Goal: Task Accomplishment & Management: Use online tool/utility

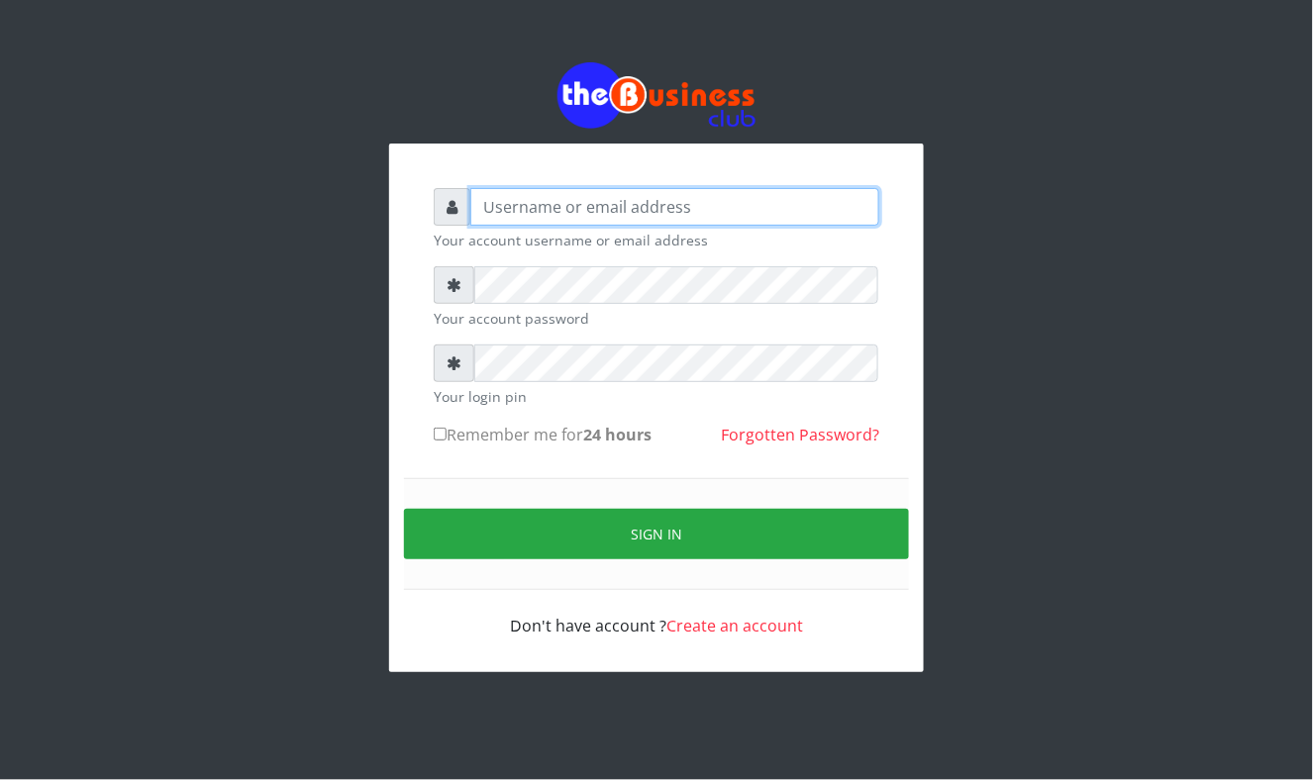
type input "Mavincio"
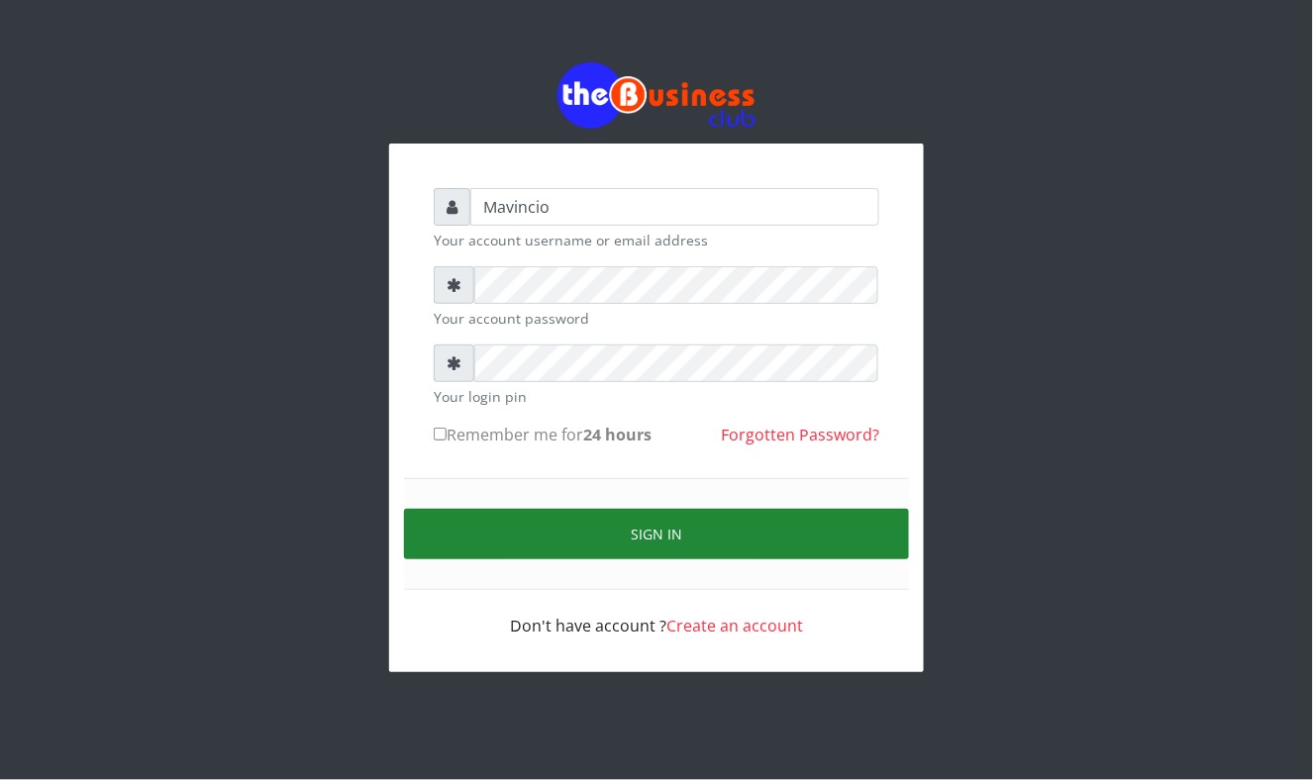
click at [669, 533] on button "Sign in" at bounding box center [656, 534] width 505 height 50
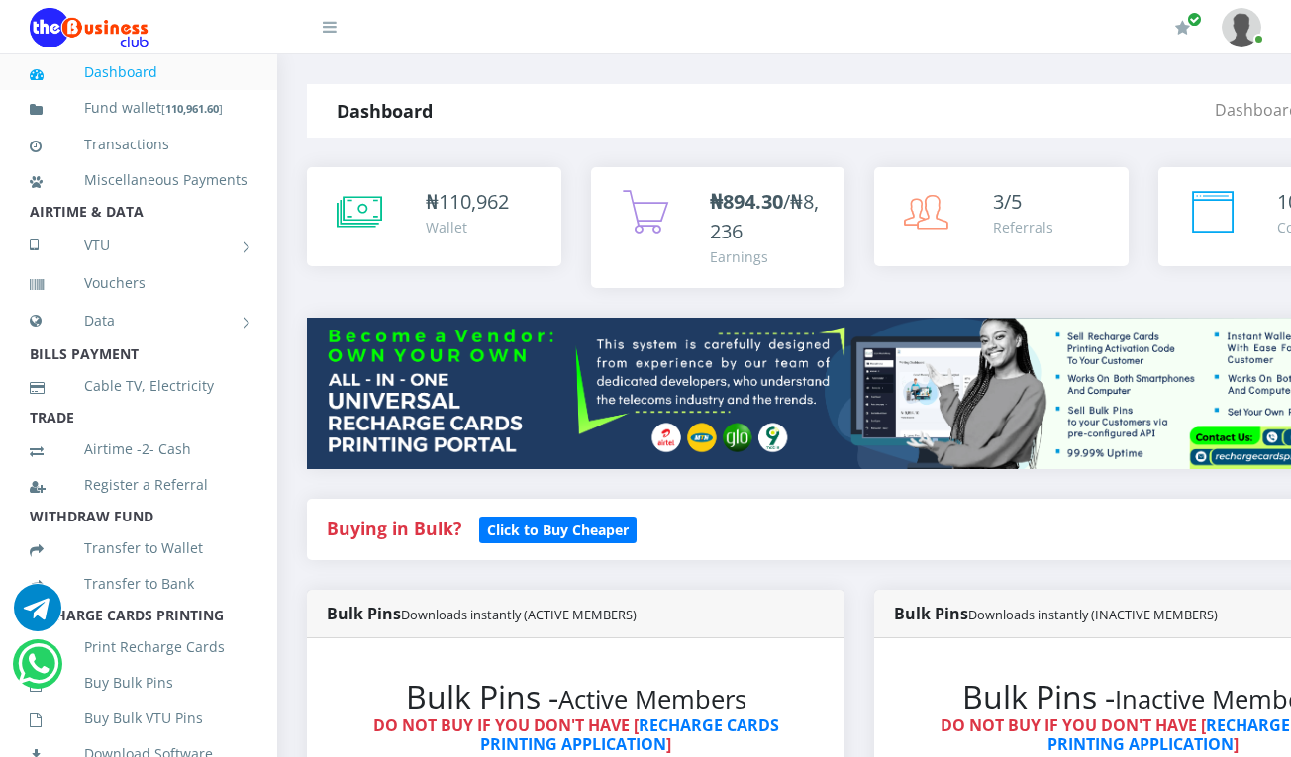
drag, startPoint x: 0, startPoint y: 0, endPoint x: 1296, endPoint y: 742, distance: 1493.4
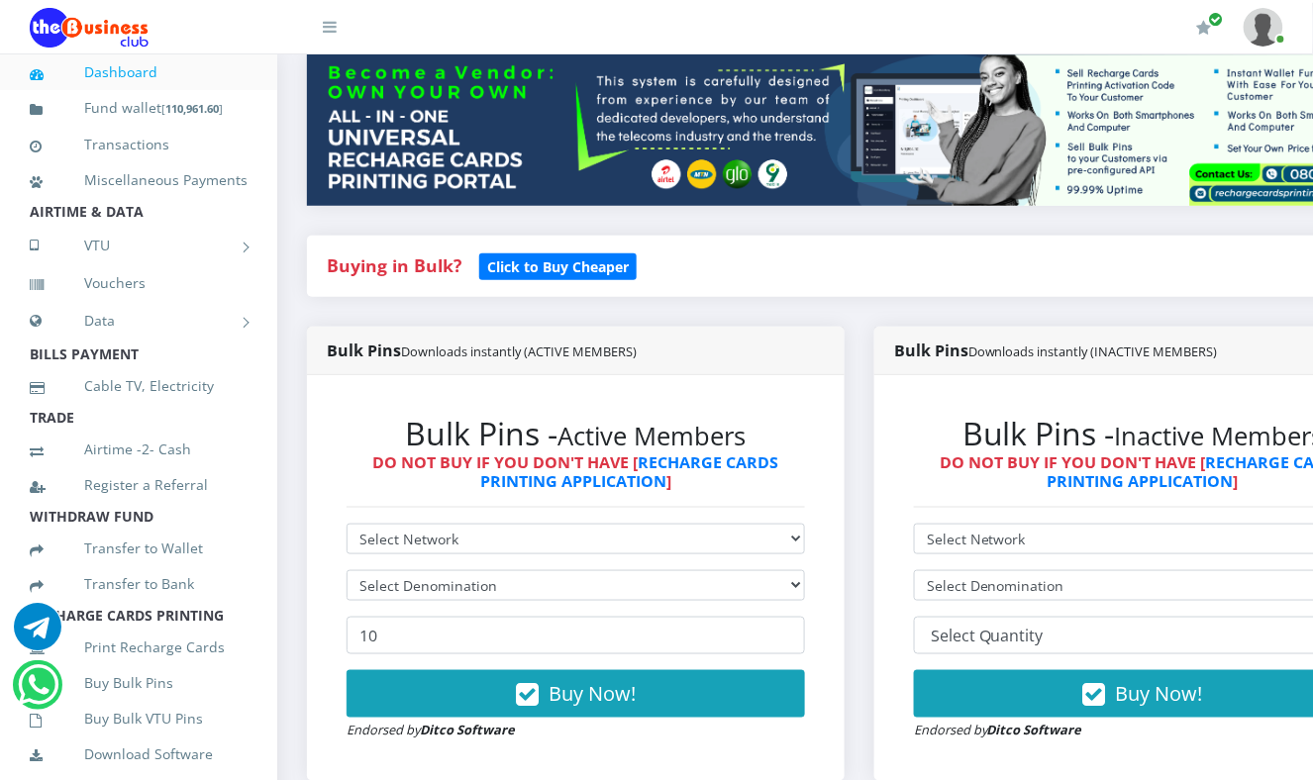
click at [1290, 742] on div "Bulk Pins - Inactive Members DO NOT BUY IF YOU DON'T HAVE [ RECHARGE CARDS PRIN…" at bounding box center [1143, 578] width 498 height 366
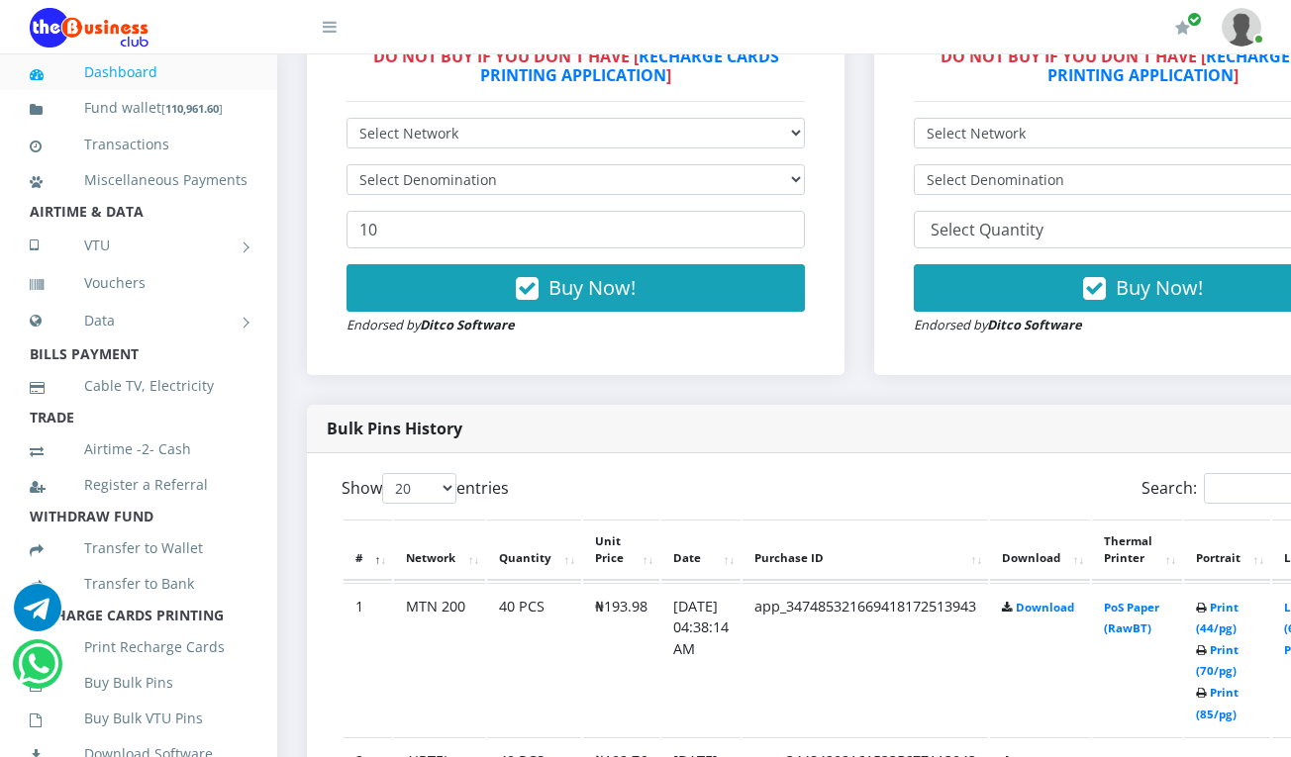
scroll to position [686, 0]
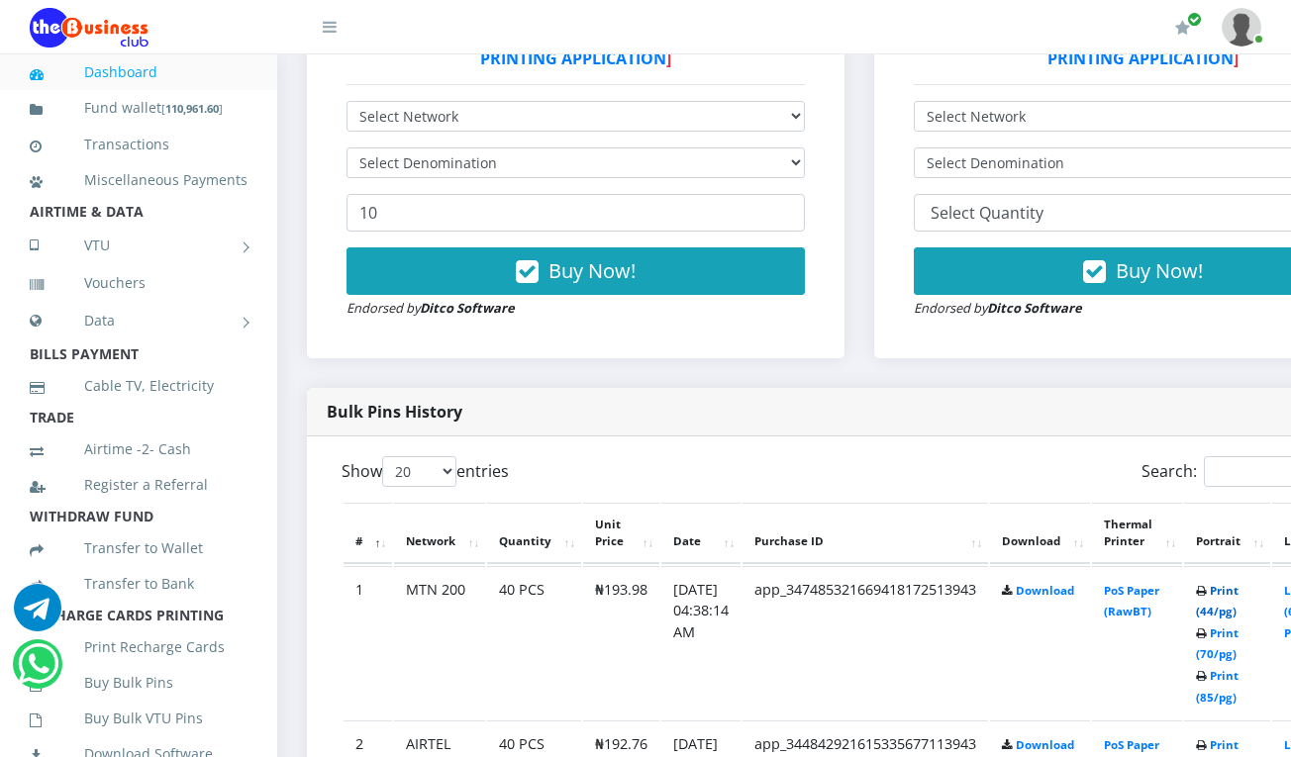
click at [1238, 592] on link "Print (44/pg)" at bounding box center [1217, 601] width 43 height 37
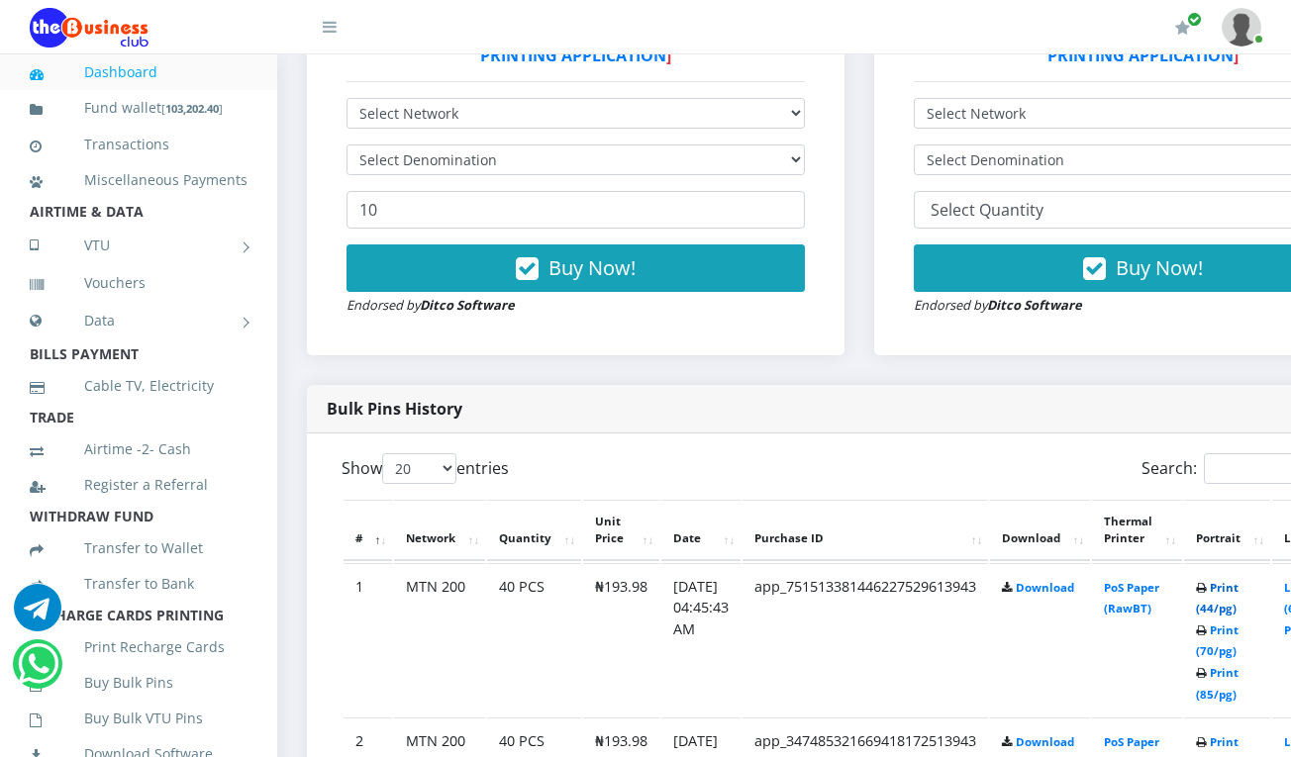
click at [1238, 590] on link "Print (44/pg)" at bounding box center [1217, 598] width 43 height 37
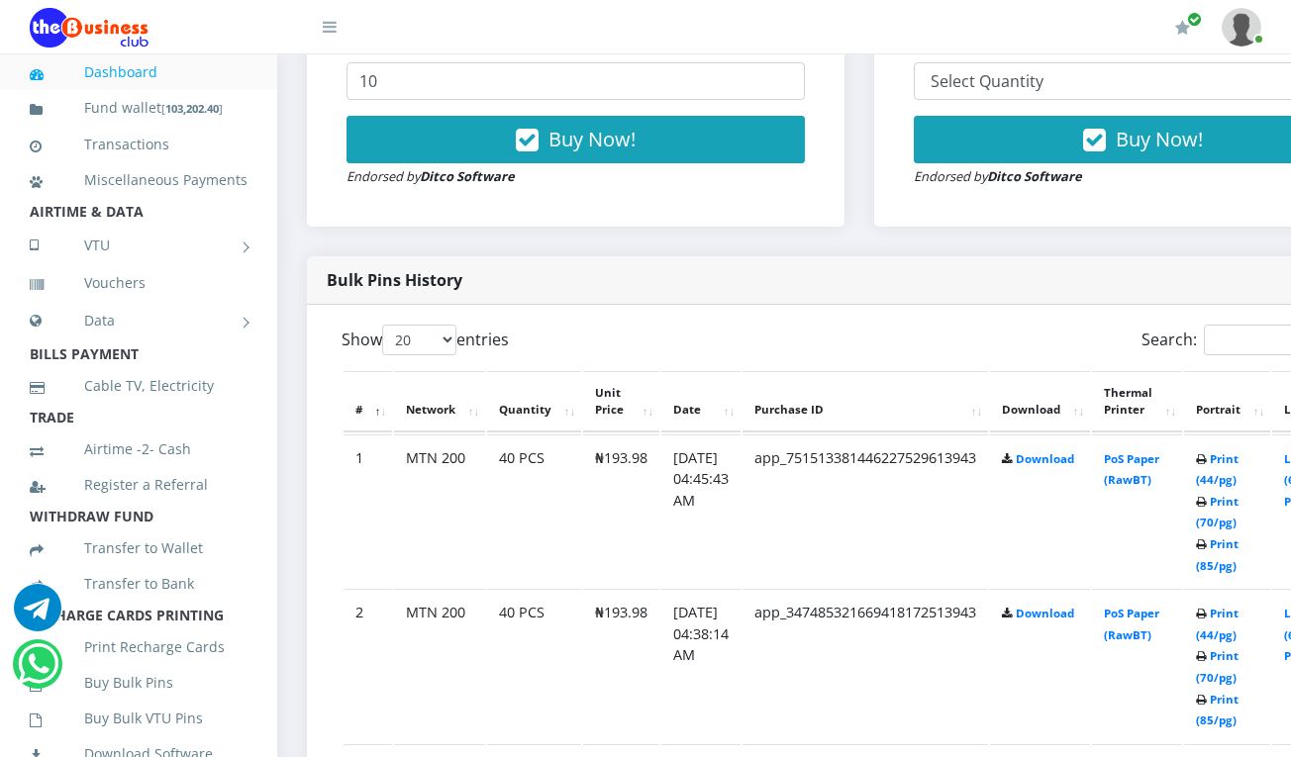
scroll to position [845, 0]
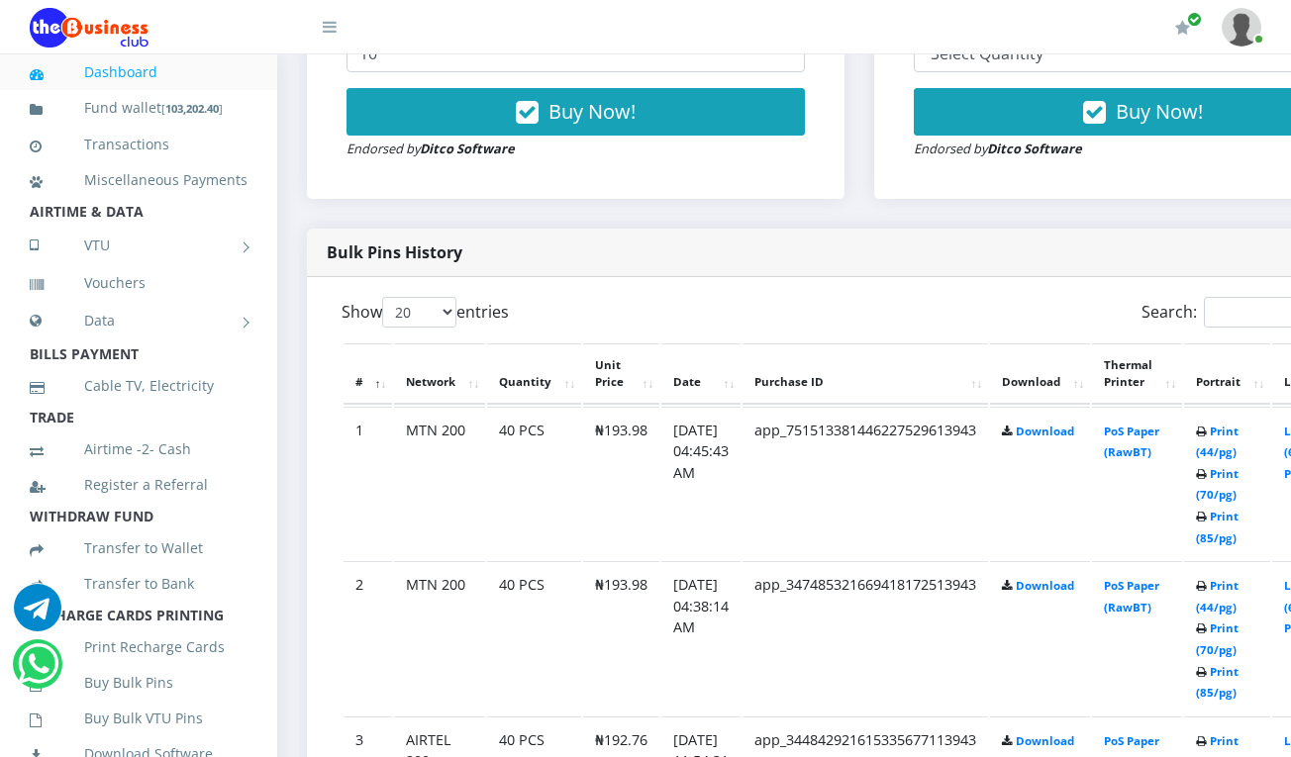
click at [1240, 579] on td "Print (44/pg) Print (70/pg) Print (85/pg)" at bounding box center [1227, 637] width 86 height 153
click at [1238, 584] on link "Print (44/pg)" at bounding box center [1217, 596] width 43 height 37
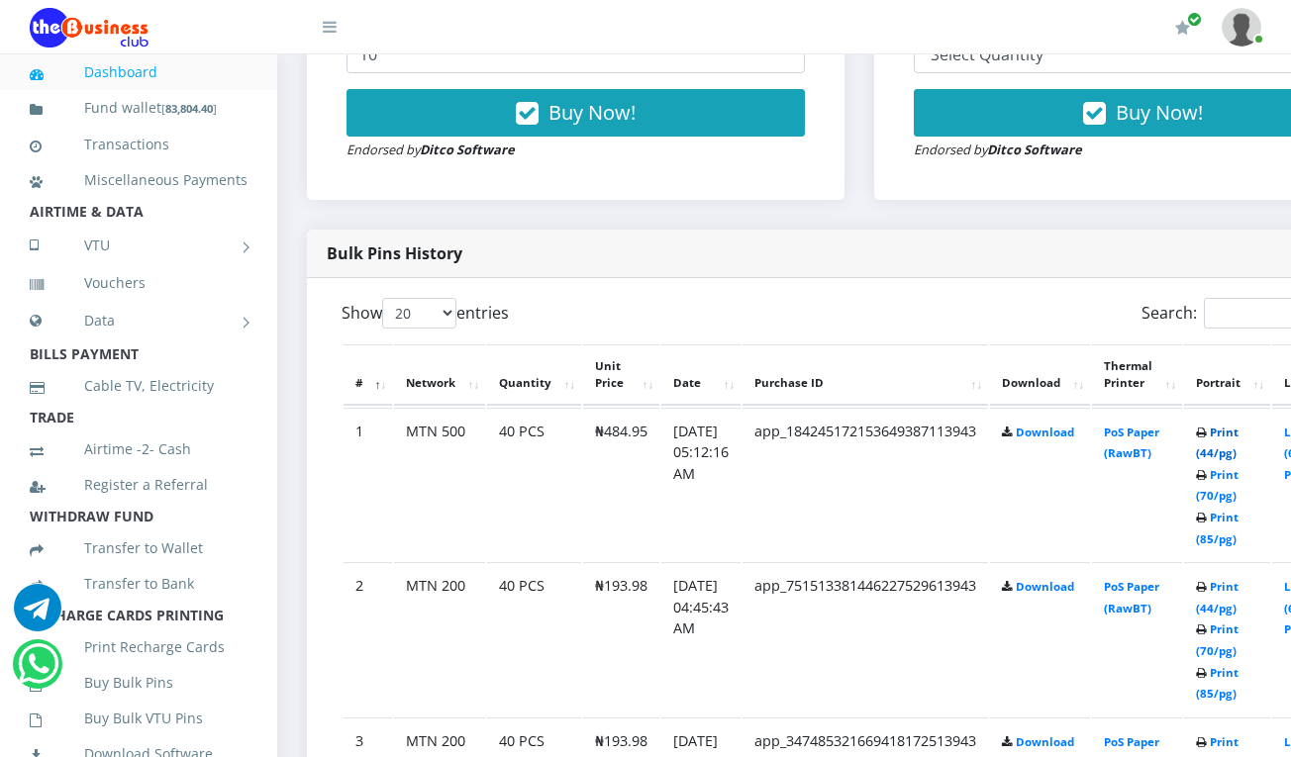
click at [1238, 430] on link "Print (44/pg)" at bounding box center [1217, 443] width 43 height 37
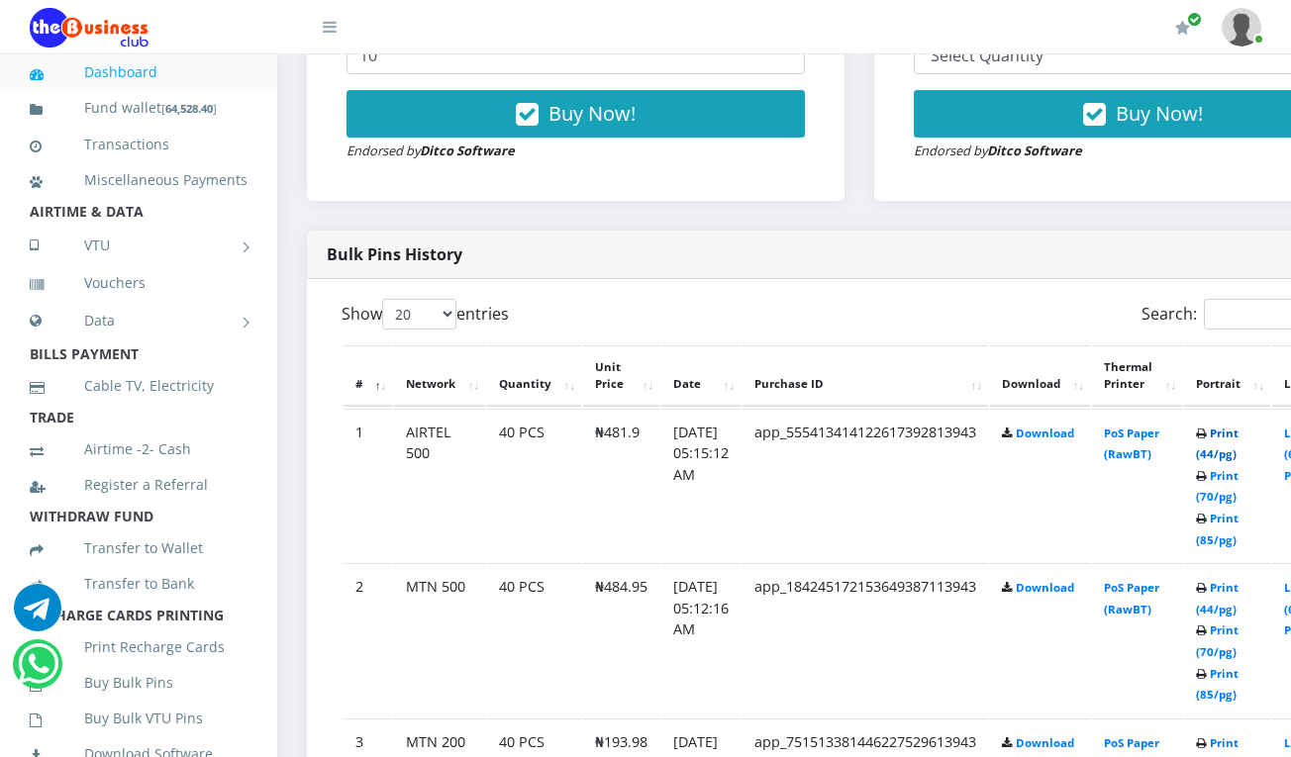
click at [1233, 433] on link "Print (44/pg)" at bounding box center [1217, 444] width 43 height 37
click at [1233, 436] on link "Print (44/pg)" at bounding box center [1217, 444] width 43 height 37
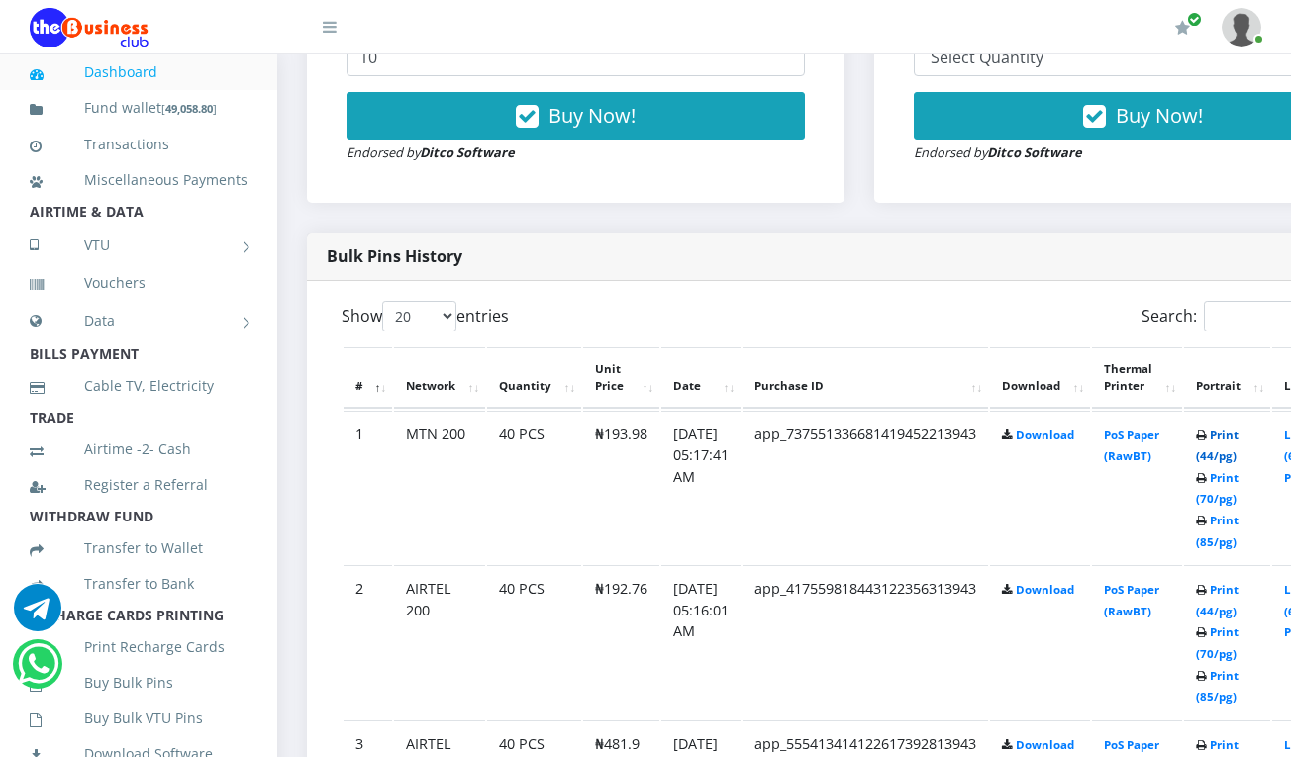
click at [1233, 441] on link "Print (44/pg)" at bounding box center [1217, 446] width 43 height 37
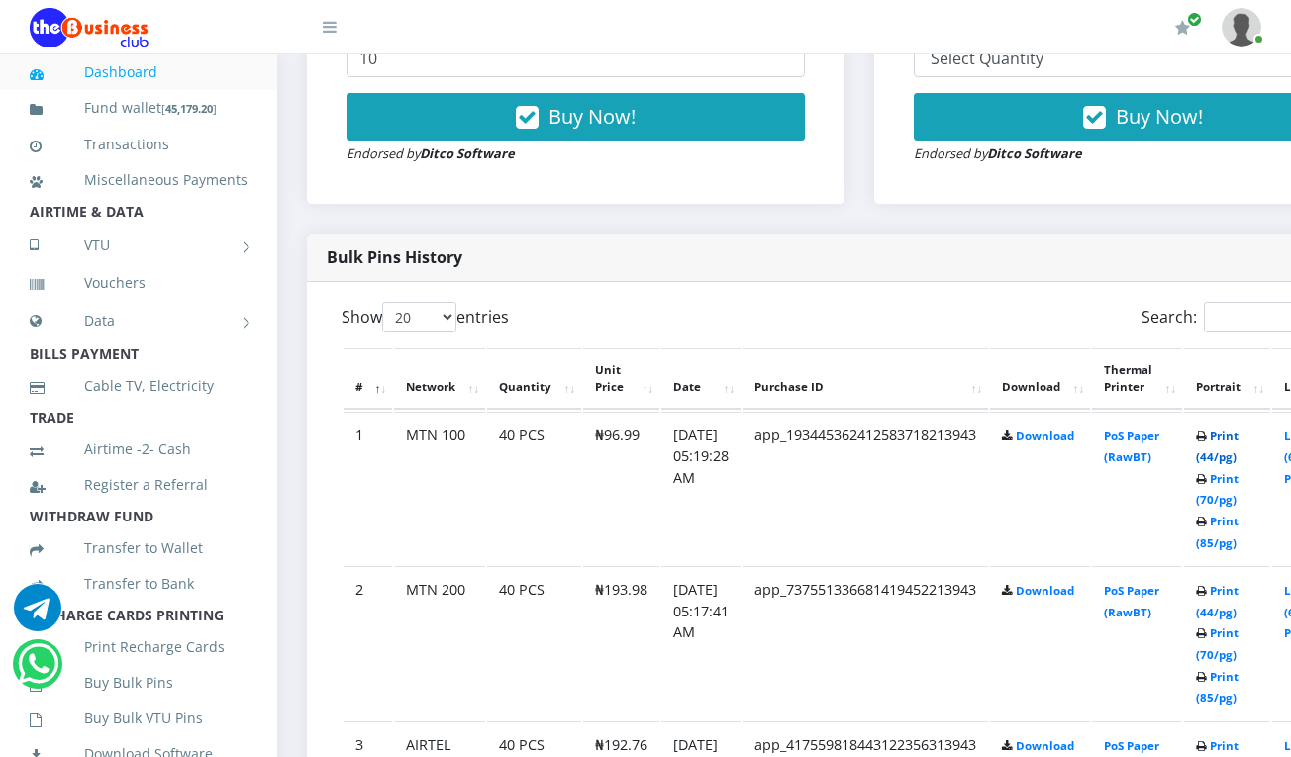
scroll to position [841, 0]
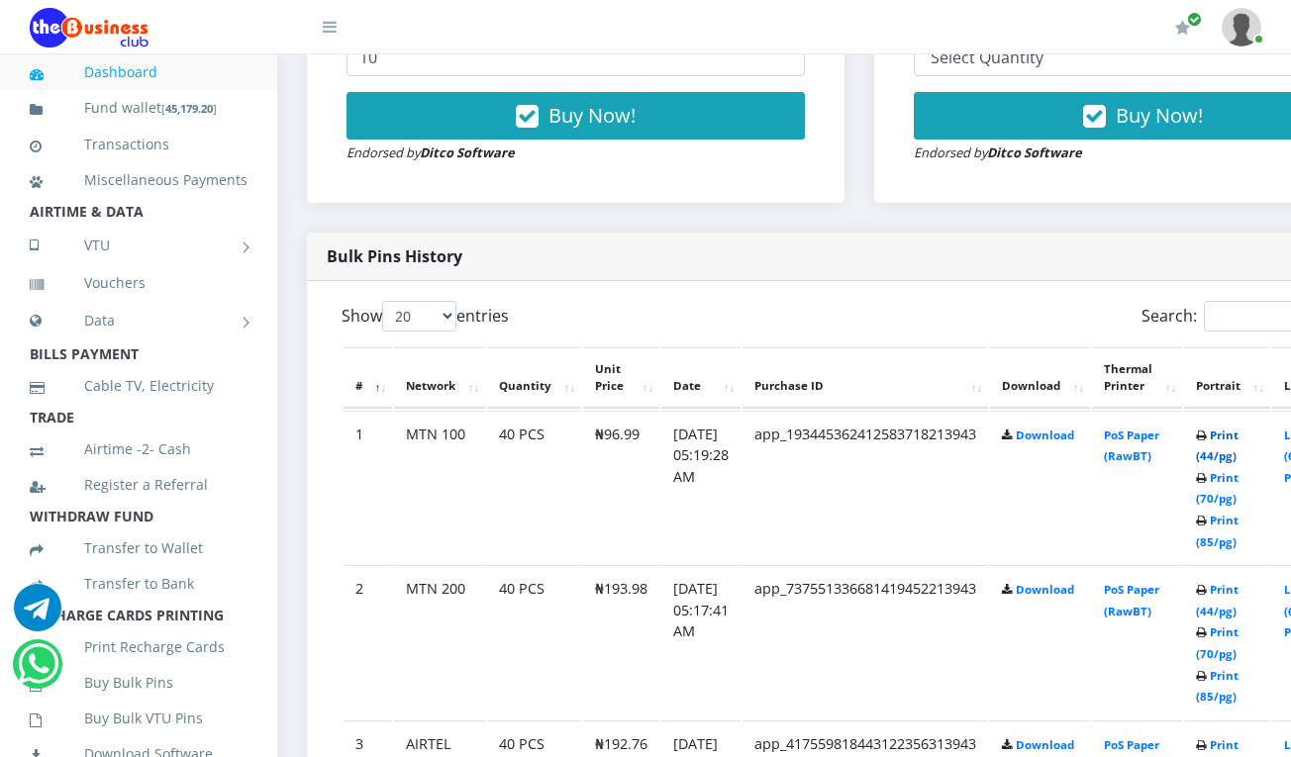
click at [1238, 438] on link "Print (44/pg)" at bounding box center [1217, 446] width 43 height 37
click at [1236, 434] on link "Print (44/pg)" at bounding box center [1217, 446] width 43 height 37
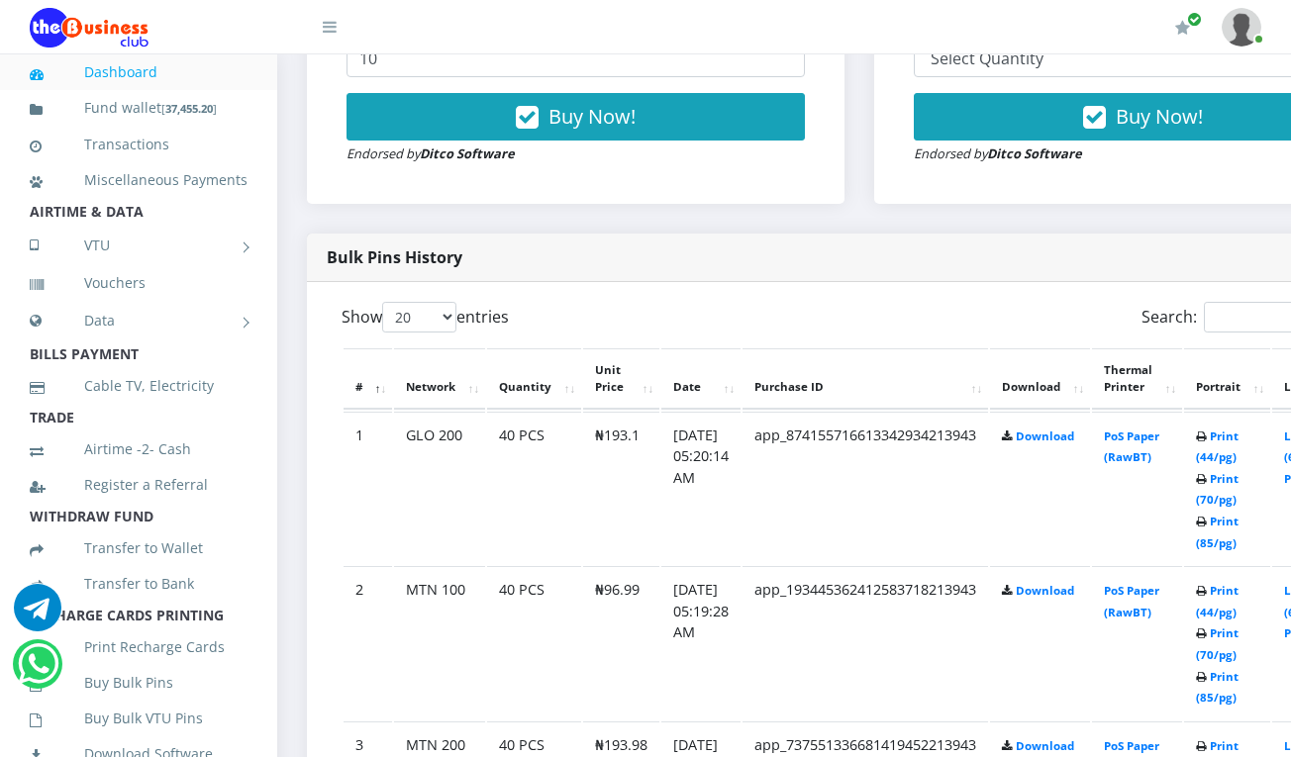
scroll to position [841, 0]
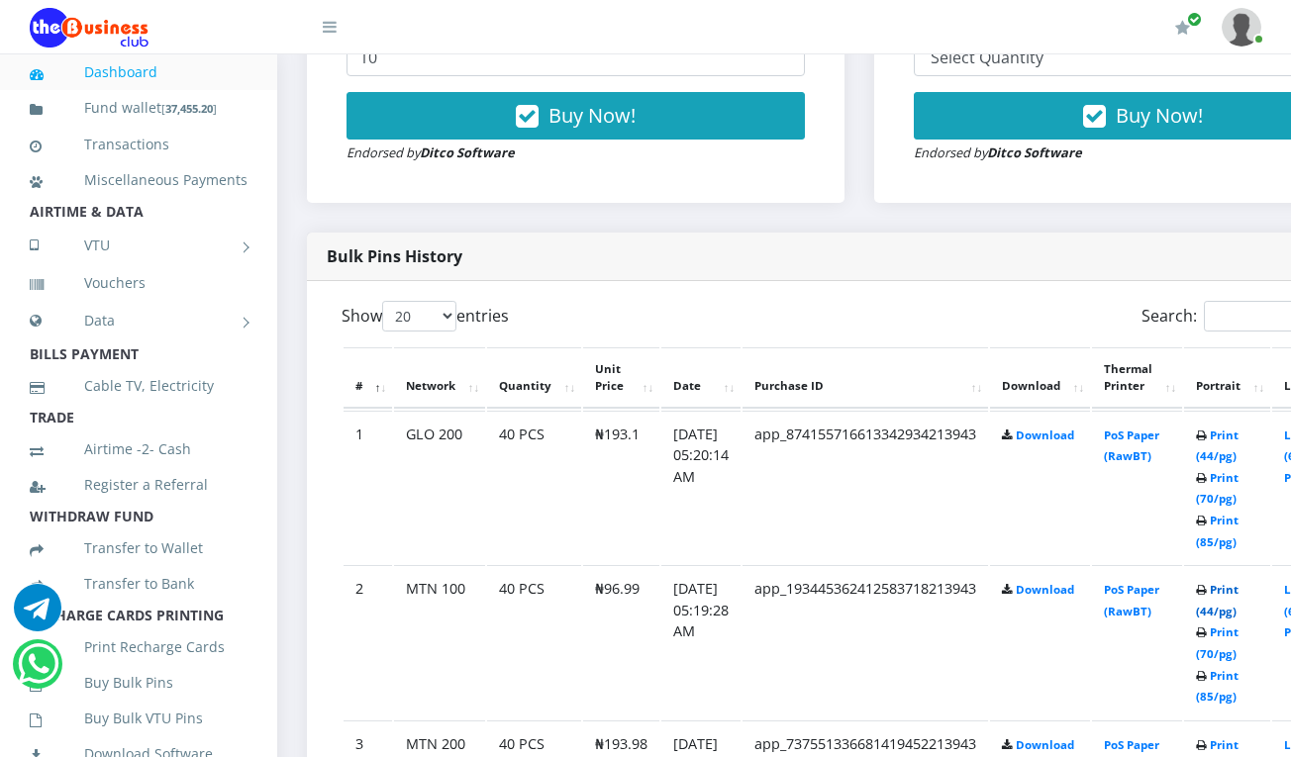
click at [1235, 592] on link "Print (44/pg)" at bounding box center [1217, 600] width 43 height 37
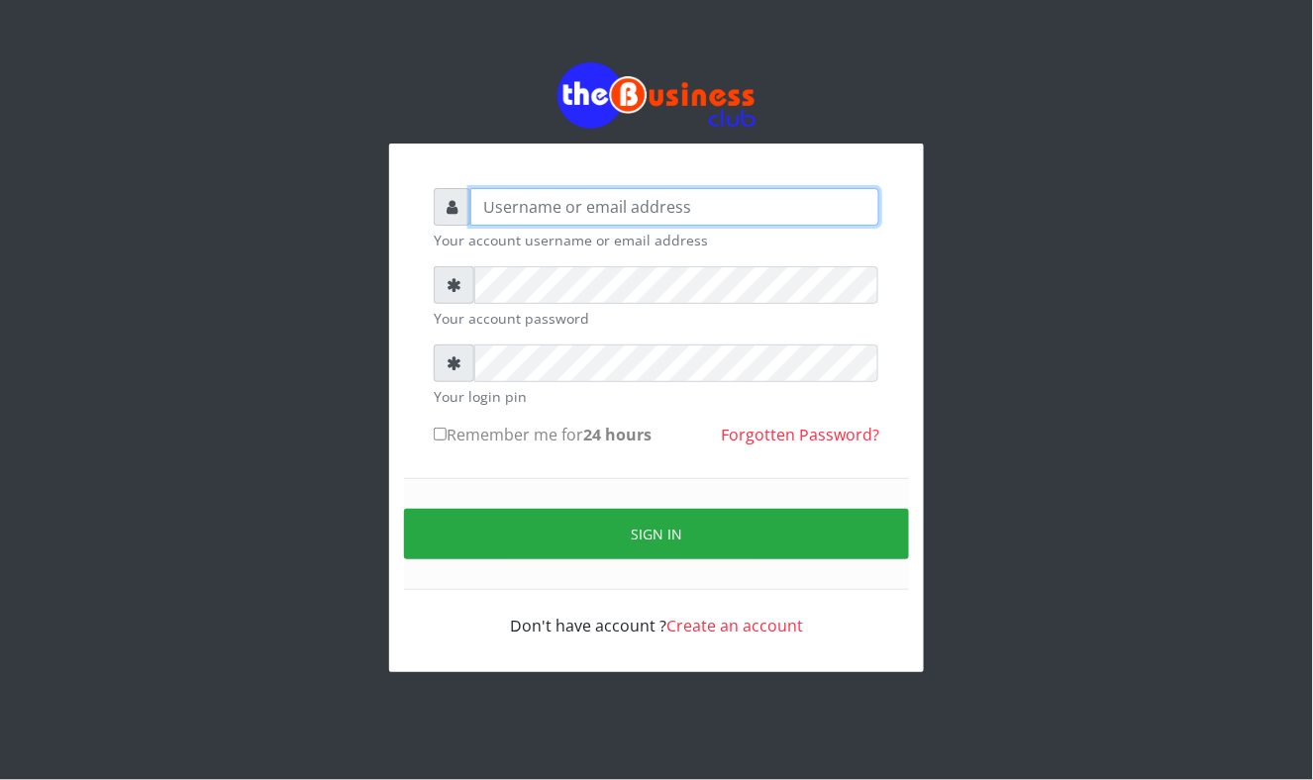
type input "Mavincio"
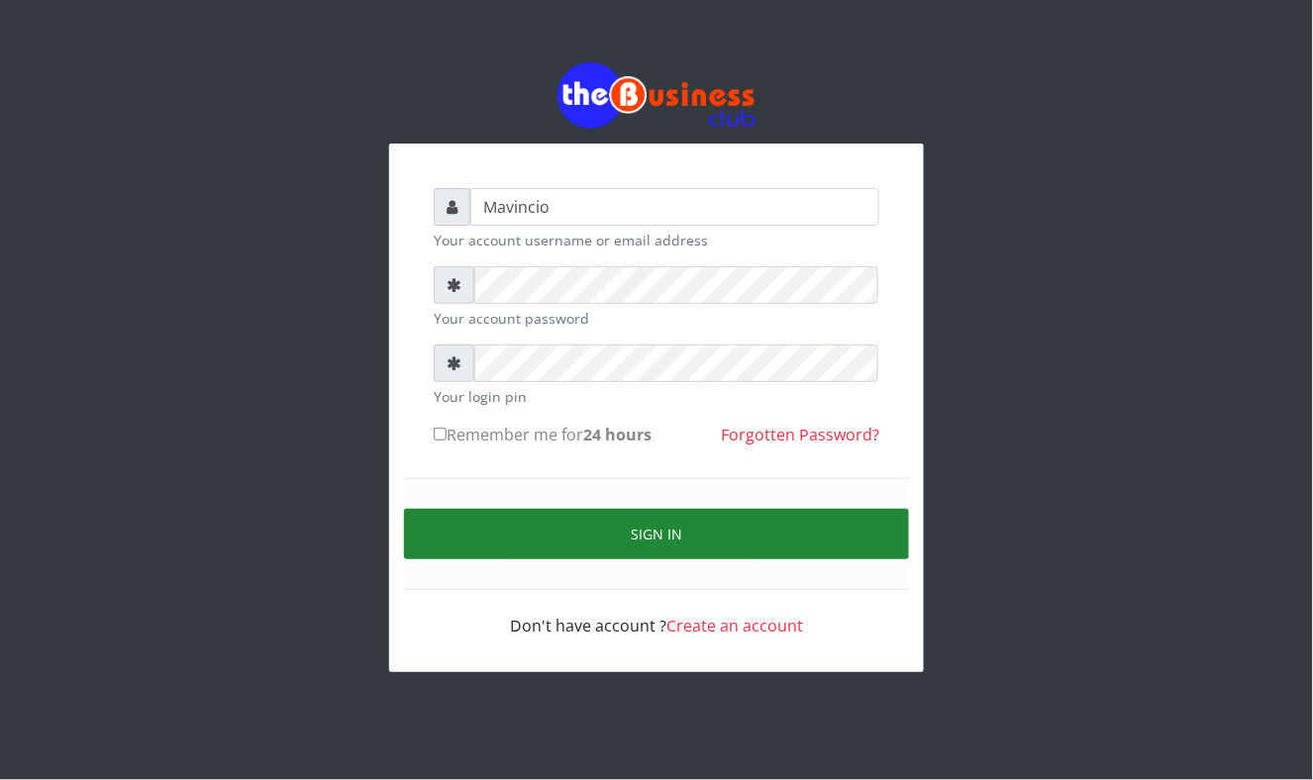
click at [651, 533] on button "Sign in" at bounding box center [656, 534] width 505 height 50
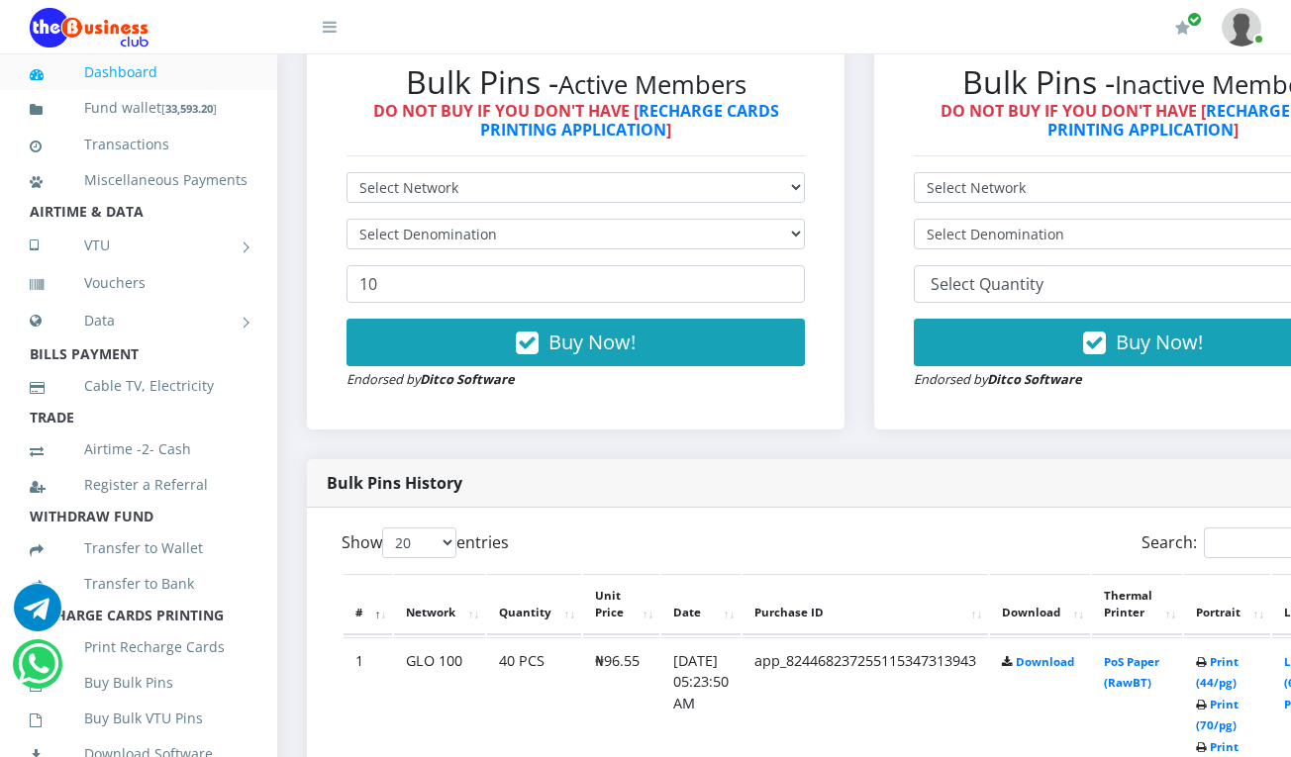
scroll to position [634, 0]
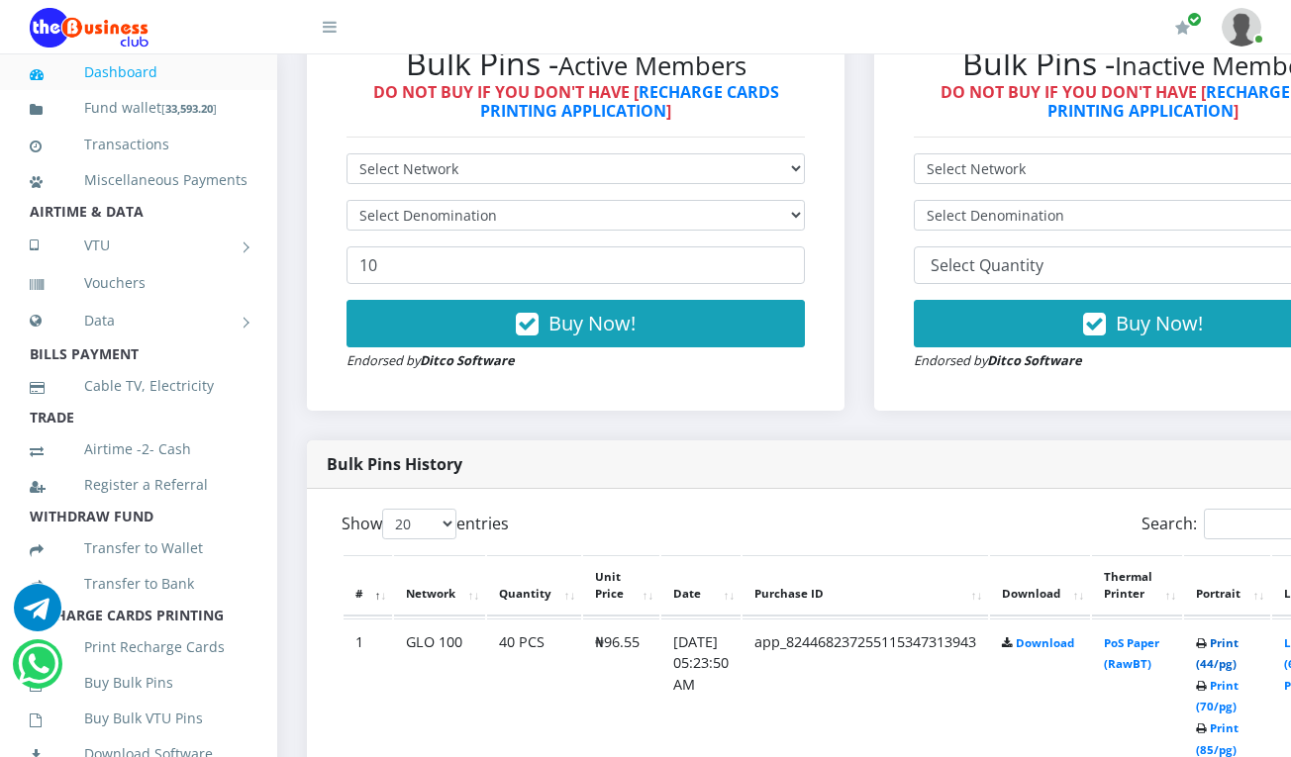
click at [1237, 646] on link "Print (44/pg)" at bounding box center [1217, 654] width 43 height 37
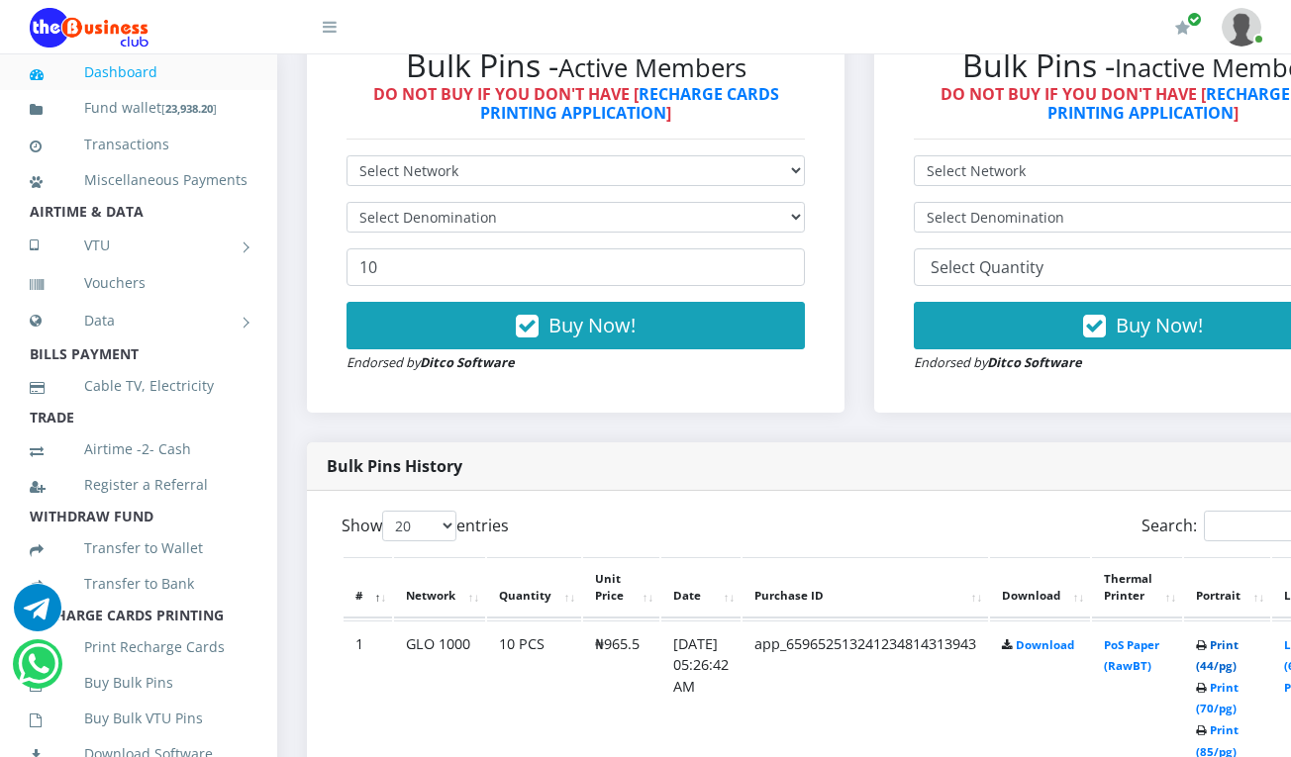
click at [1238, 645] on link "Print (44/pg)" at bounding box center [1217, 655] width 43 height 37
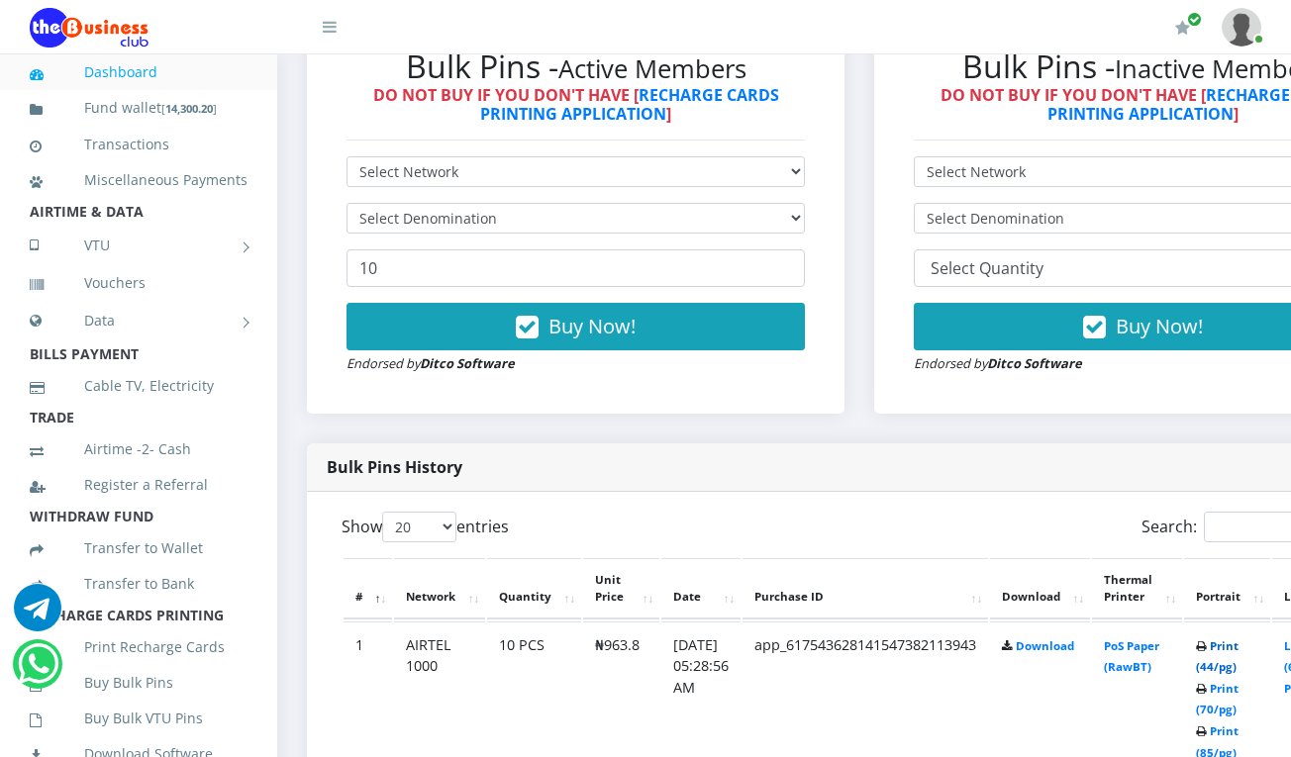
click at [1238, 649] on link "Print (44/pg)" at bounding box center [1217, 656] width 43 height 37
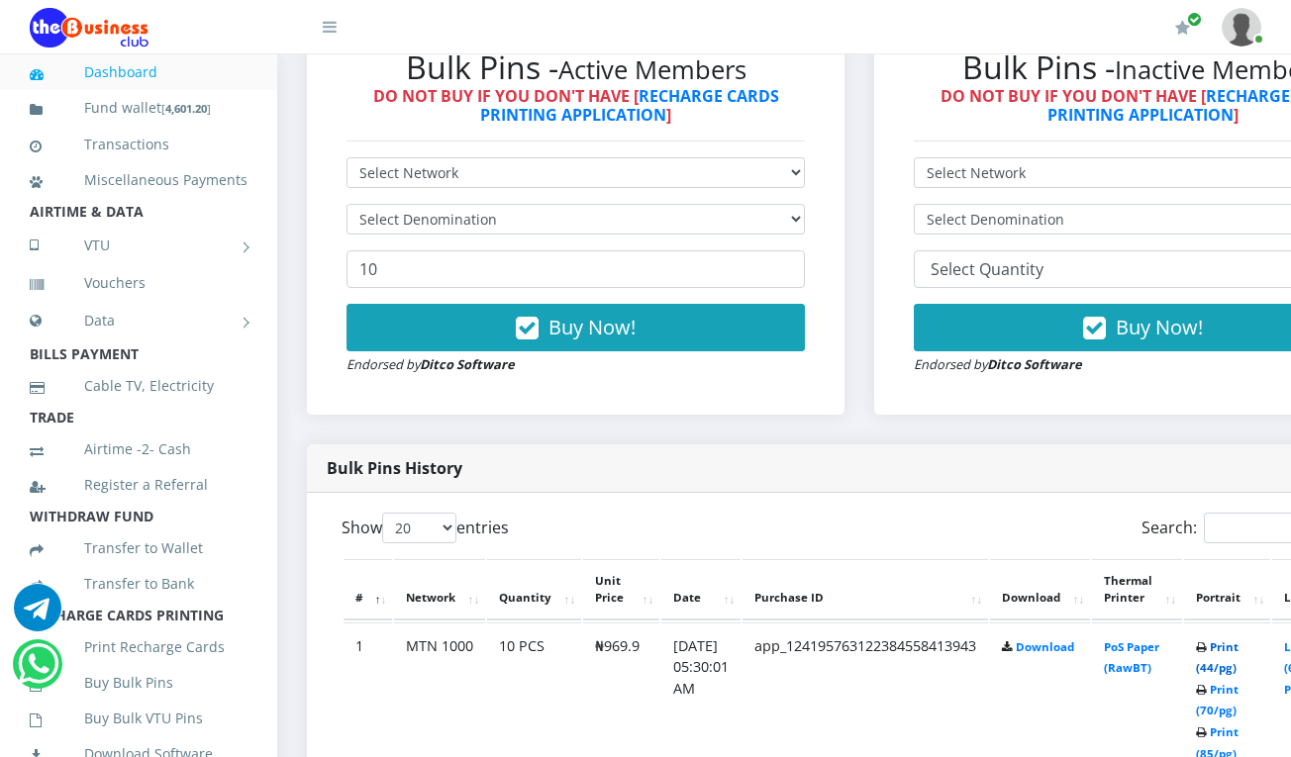
click at [1238, 647] on link "Print (44/pg)" at bounding box center [1217, 657] width 43 height 37
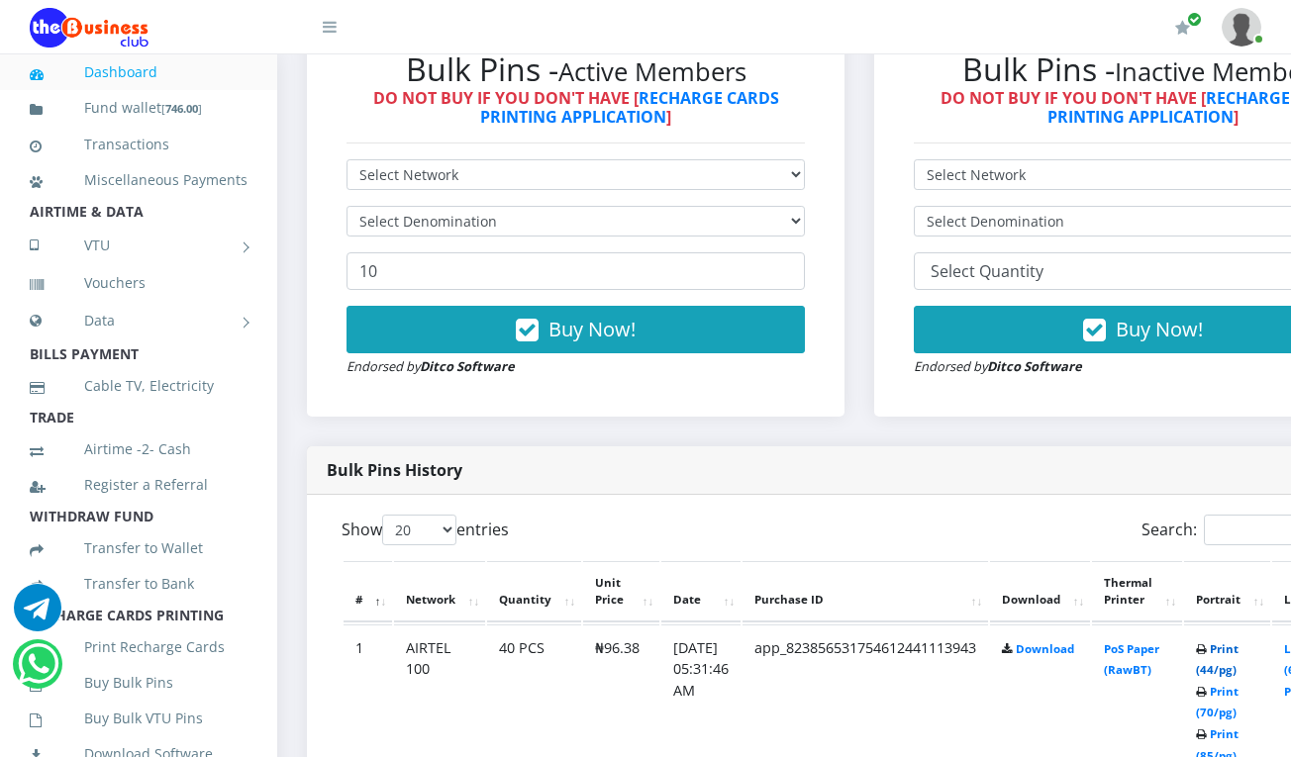
click at [1236, 651] on link "Print (44/pg)" at bounding box center [1217, 659] width 43 height 37
